Goal: Download file/media

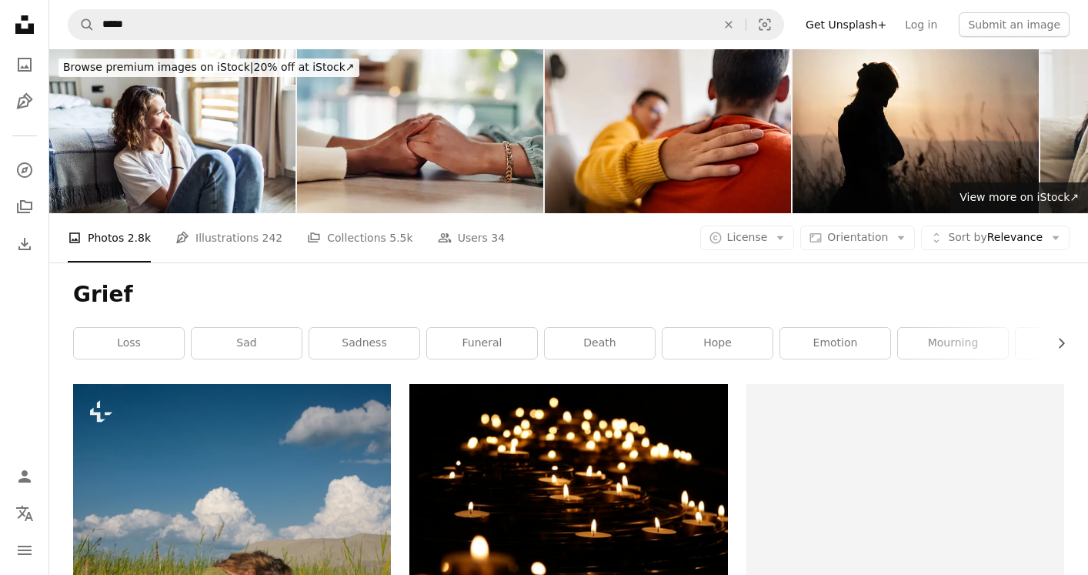
scroll to position [19237, 0]
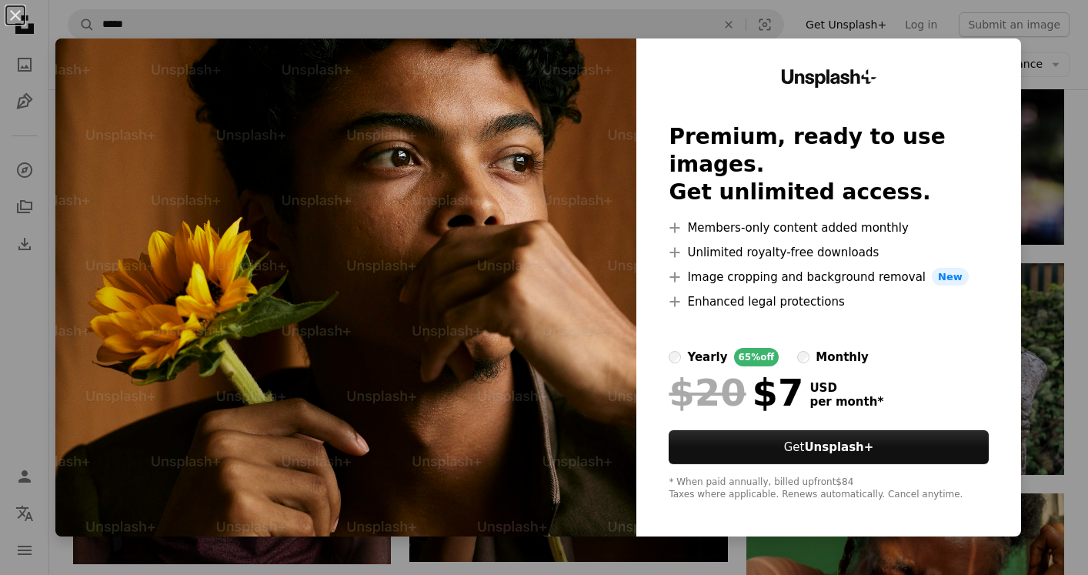
click at [679, 18] on div "An X shape Unsplash+ Premium, ready to use images. Get unlimited access. A plus…" at bounding box center [544, 287] width 1088 height 575
